Goal: Task Accomplishment & Management: Use online tool/utility

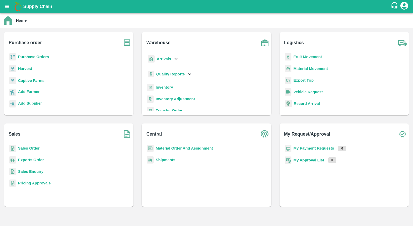
click at [36, 148] on b "Sales Order" at bounding box center [28, 148] width 21 height 4
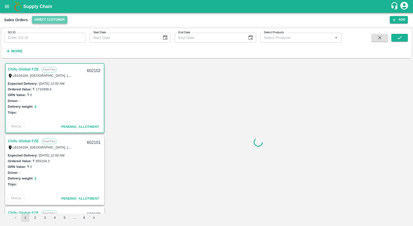
click at [52, 19] on button "Direct Customer" at bounding box center [49, 19] width 35 height 7
click at [45, 21] on button "Direct Customer" at bounding box center [49, 19] width 35 height 7
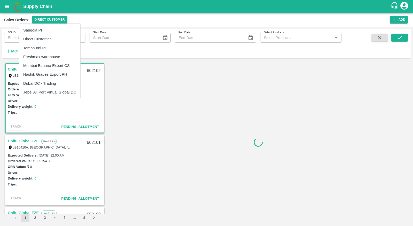
click at [56, 52] on li "Tembhurni PH" at bounding box center [49, 48] width 61 height 9
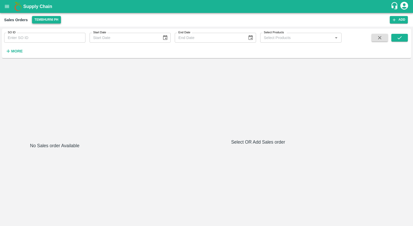
click at [47, 18] on button "Tembhurni PH" at bounding box center [46, 19] width 29 height 7
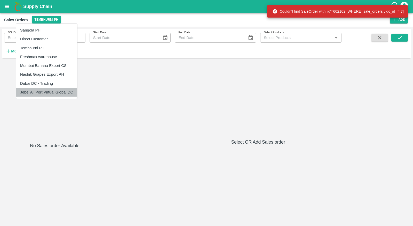
click at [57, 93] on li "Jebel Ali Port Virtual Global DC" at bounding box center [46, 92] width 61 height 9
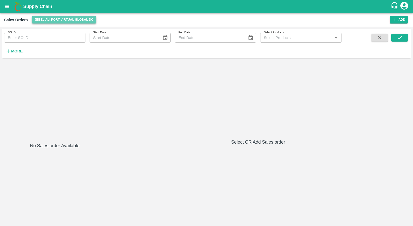
click at [87, 19] on button "Jebel Ali Port Virtual Global DC" at bounding box center [64, 19] width 64 height 7
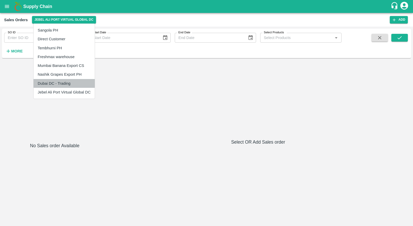
click at [65, 87] on li "Dubai DC - Trading" at bounding box center [64, 83] width 61 height 9
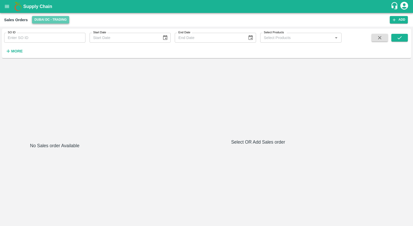
click at [56, 20] on button "Dubai DC - Trading" at bounding box center [50, 19] width 37 height 7
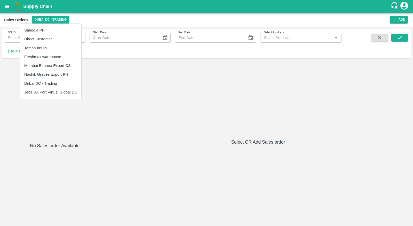
click at [67, 95] on li "Jebel Ali Port Virtual Global DC" at bounding box center [50, 92] width 61 height 9
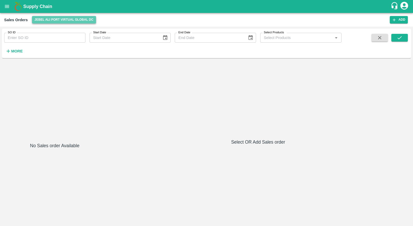
click at [74, 20] on button "Jebel Ali Port Virtual Global DC" at bounding box center [64, 19] width 64 height 7
